Goal: Task Accomplishment & Management: Use online tool/utility

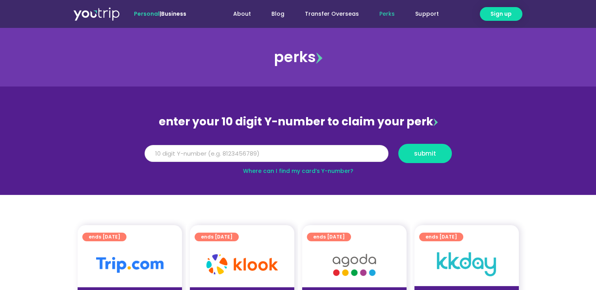
click at [217, 151] on input "Y Number" at bounding box center [266, 153] width 244 height 17
click at [335, 169] on link "Where can I find my card’s Y-number?" at bounding box center [298, 171] width 110 height 8
click at [279, 150] on input "Y Number" at bounding box center [266, 153] width 244 height 17
type input "8189995164"
click at [419, 151] on span "submit" at bounding box center [425, 154] width 22 height 6
